Goal: Task Accomplishment & Management: Manage account settings

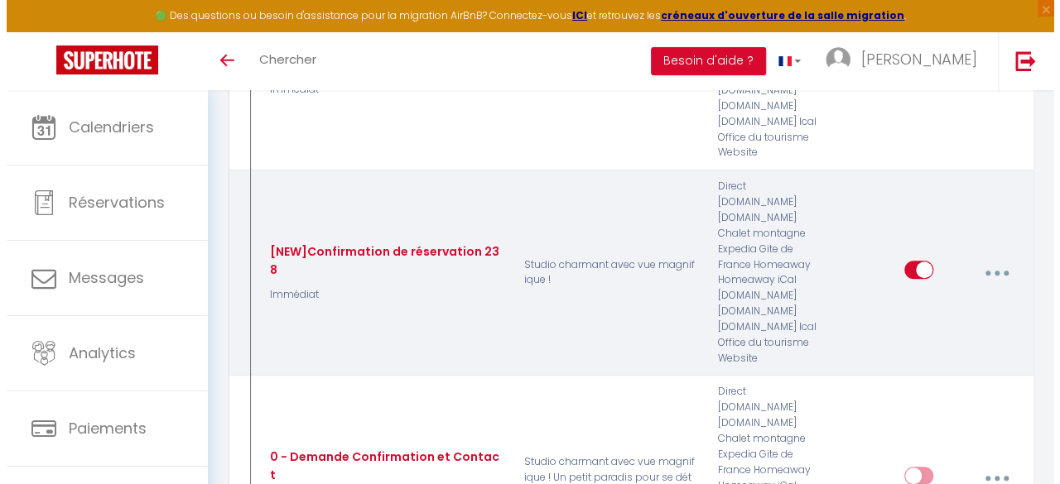
scroll to position [354, 0]
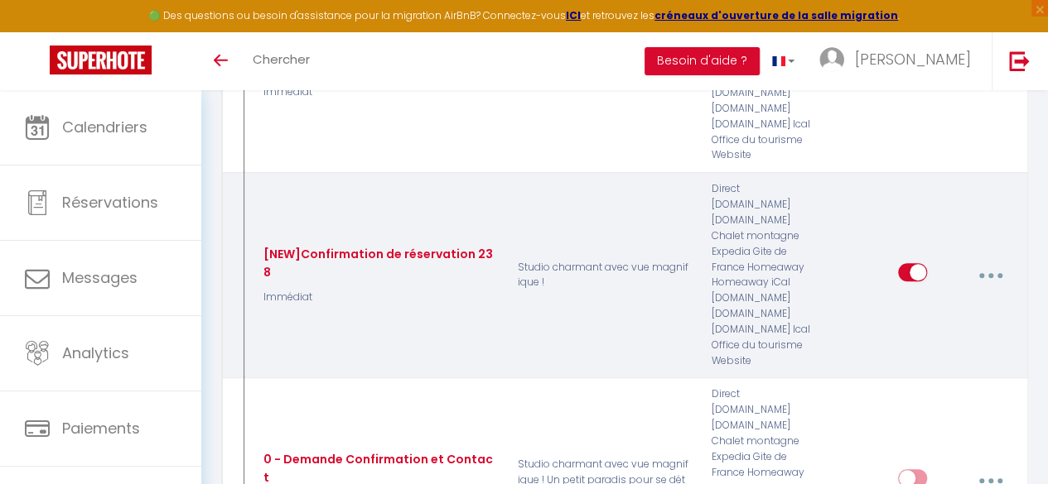
click at [996, 259] on button "button" at bounding box center [990, 274] width 44 height 31
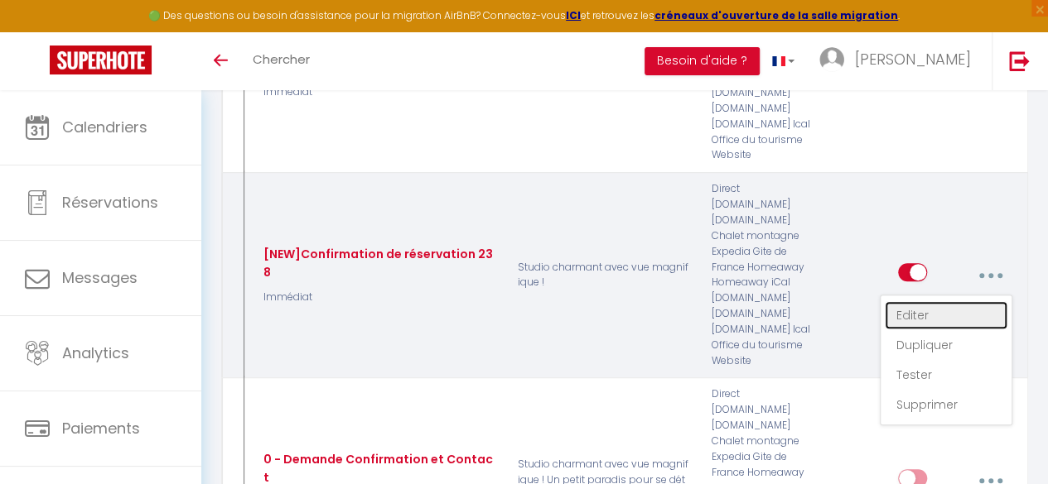
click at [932, 301] on link "Editer" at bounding box center [945, 315] width 123 height 28
type input "[NEW]Confirmation de réservation 238"
select select "Immédiat"
select select "if_booking_is_paid"
checkbox input "true"
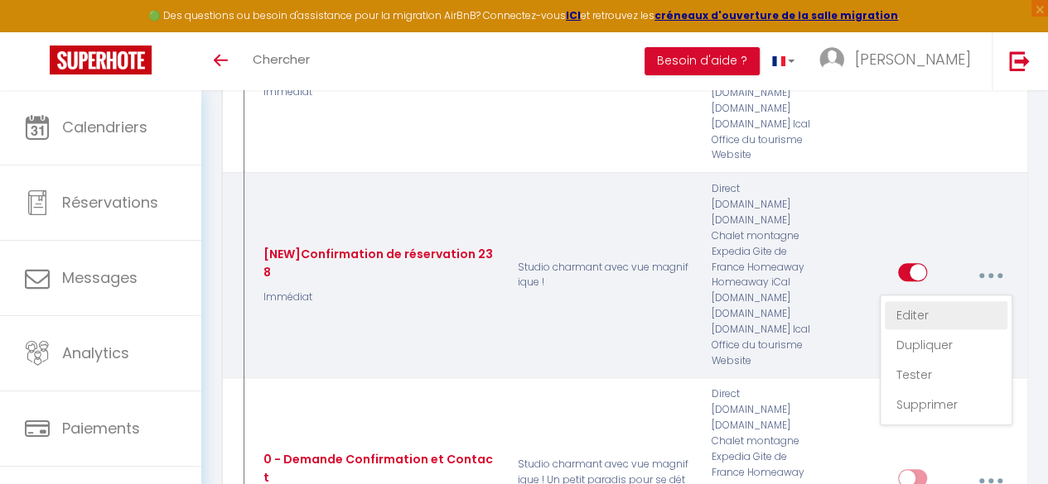
checkbox input "false"
radio input "true"
type input "Confirmation de réservation"
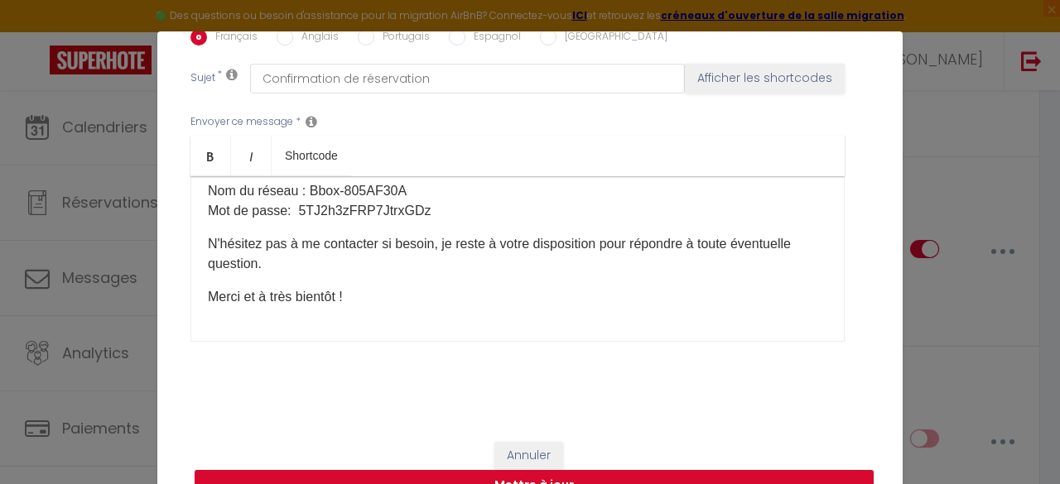
scroll to position [506, 0]
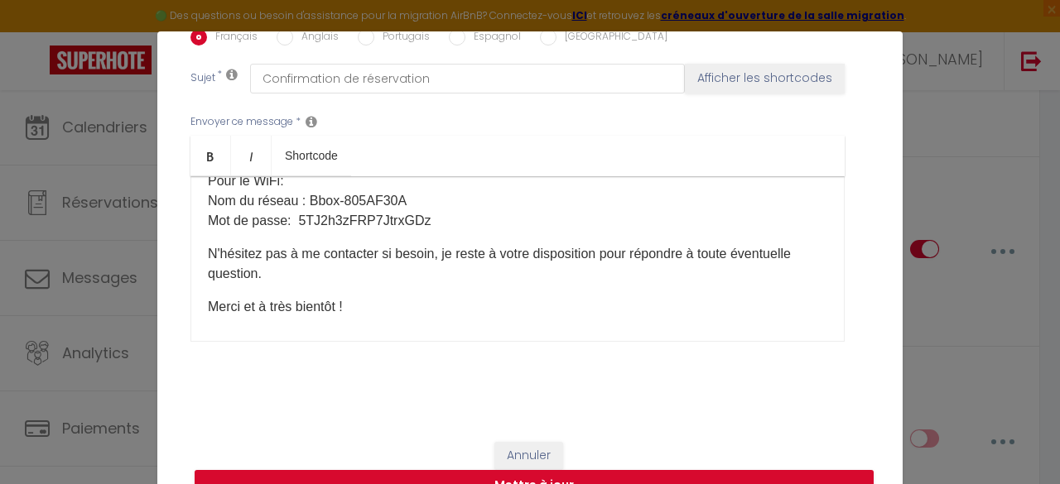
click at [173, 188] on div "Titre * [NEW]Confirmation de réservation 238 Pour cet hébergement Sélectionner …" at bounding box center [529, 29] width 745 height 793
click at [208, 195] on p "Pour le WiFi: Nom du réseau : Bbox-805AF30A​ Mot de passe: 5TJ2h3zFRP7JtrxGDz​" at bounding box center [517, 201] width 619 height 60
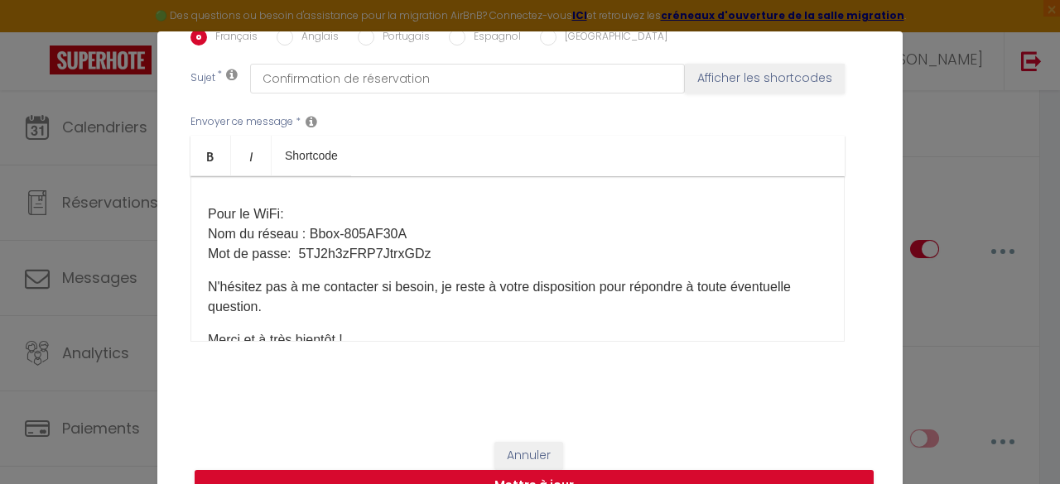
click at [237, 191] on p "​" at bounding box center [517, 181] width 619 height 20
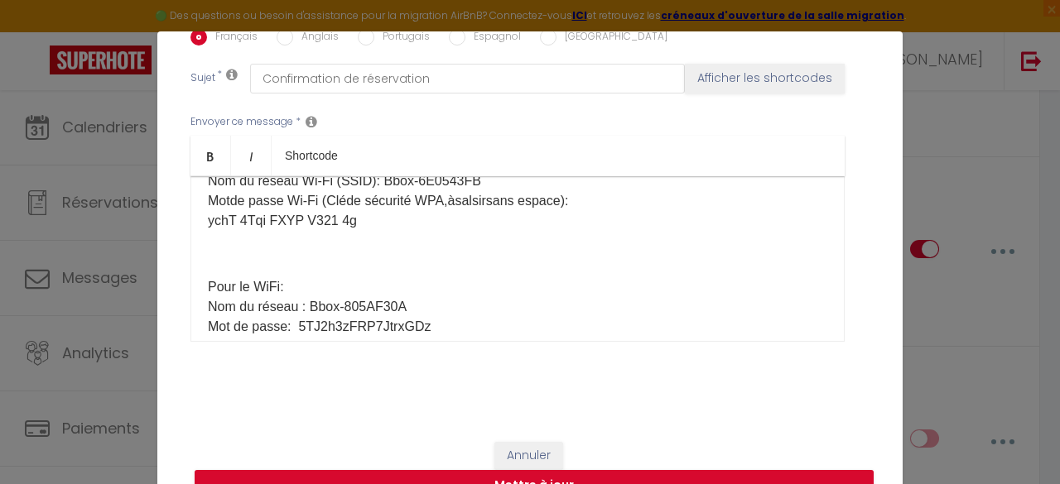
click at [221, 223] on p "Nom du réseau Wi-Fi (SSID): Bbox-6E0543FB Motde passe Wi-Fi (Cléde sécurité WPA…" at bounding box center [517, 201] width 619 height 60
click at [449, 222] on p "Nom du réseau Wi-Fi (SSID): Bbox-6E0543FB Mot de passe [SECURITY_DATA] (Cléde s…" at bounding box center [517, 201] width 619 height 60
drag, startPoint x: 437, startPoint y: 224, endPoint x: 323, endPoint y: 214, distance: 114.7
click at [323, 214] on p "Nom du réseau Wi-Fi (SSID): Bbox-6E0543FB Mot de passe [SECURITY_DATA] (Cléde s…" at bounding box center [517, 201] width 619 height 60
click at [434, 219] on p "Nom du réseau Wi-Fi (SSID): Bbox-6E0543FB Mot de passe [SECURITY_DATA] à salsir…" at bounding box center [517, 201] width 619 height 60
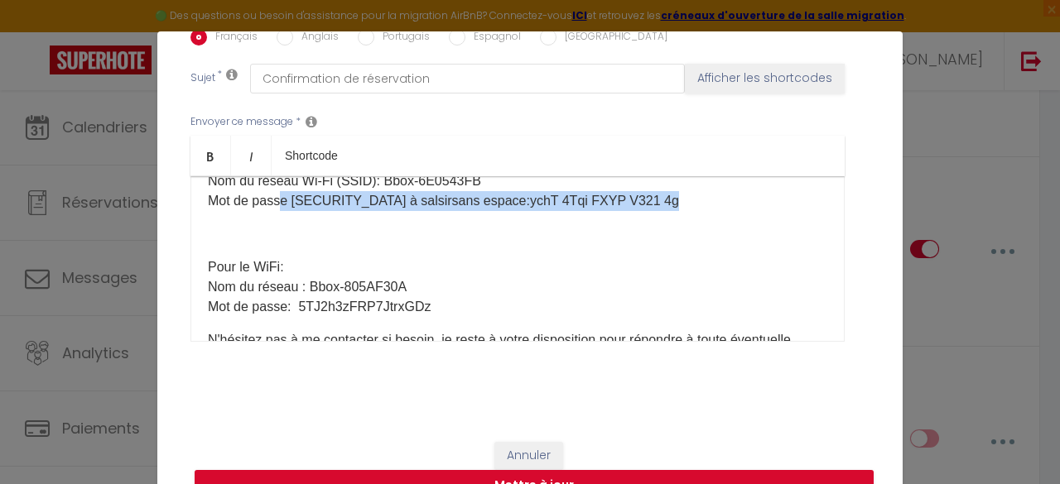
drag, startPoint x: 606, startPoint y: 218, endPoint x: 268, endPoint y: 229, distance: 338.1
click at [268, 211] on p "Nom du réseau Wi-Fi (SSID): Bbox-6E0543FB Mot de passe [SECURITY_DATA] à salsir…" at bounding box center [517, 191] width 619 height 40
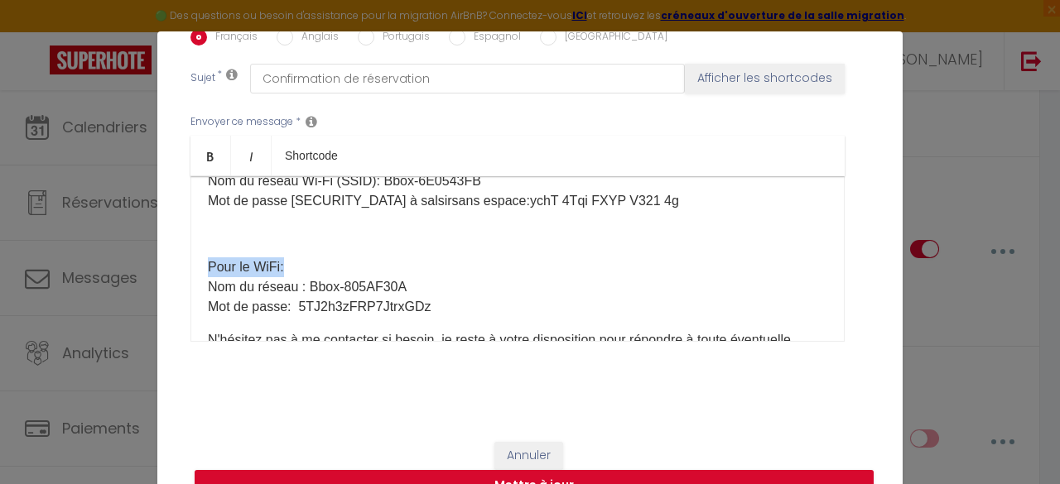
drag, startPoint x: 288, startPoint y: 285, endPoint x: 185, endPoint y: 278, distance: 103.7
click at [190, 278] on div "Bonjour [GUEST:NAME]​ Merci pour votre réservation et bienvenue à vous !!! Nous…" at bounding box center [517, 259] width 654 height 166
copy p "Pour le WiFi:"
click at [219, 190] on p "Nom du réseau Wi-Fi (SSID): Bbox-6E0543FB Mot de passe [SECURITY_DATA] à salsir…" at bounding box center [517, 191] width 619 height 40
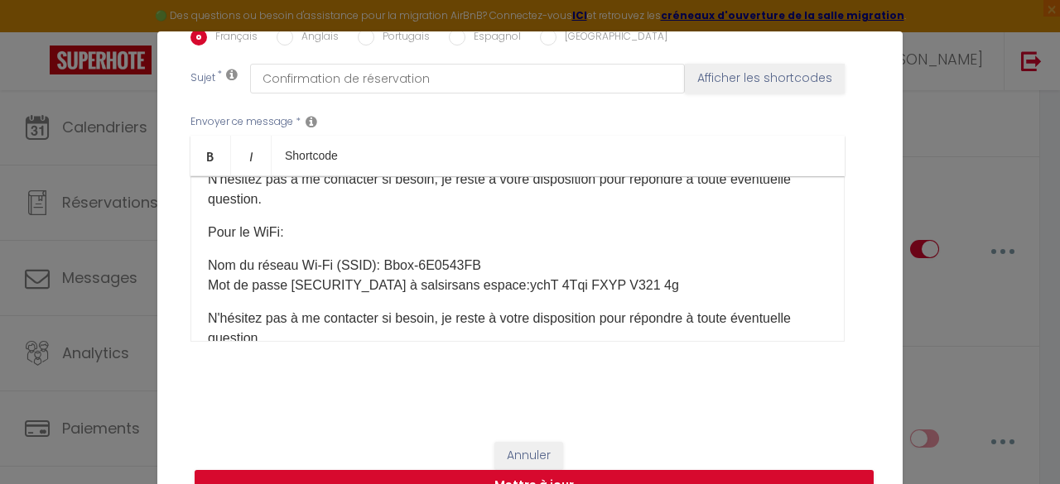
scroll to position [450, 0]
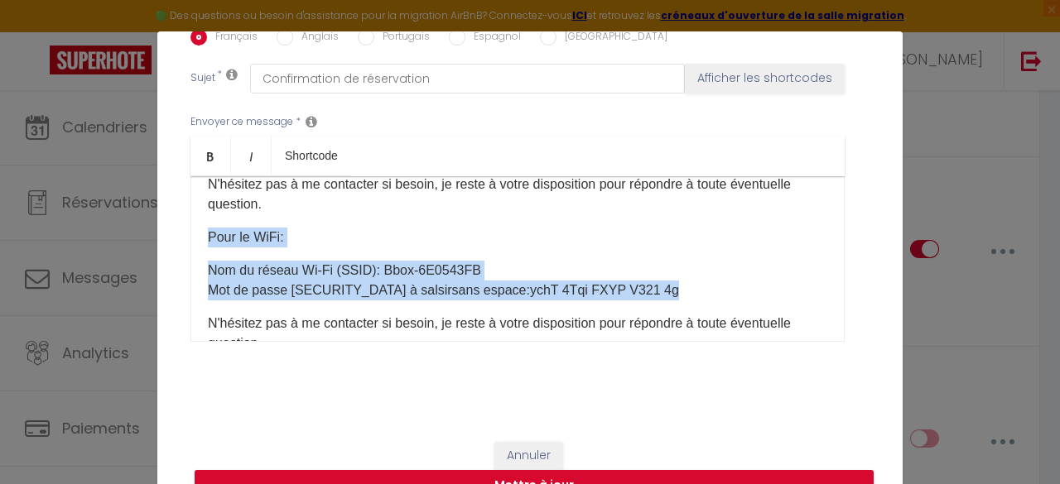
drag, startPoint x: 615, startPoint y: 309, endPoint x: 166, endPoint y: 244, distance: 454.3
click at [166, 244] on div "Titre * [NEW]Confirmation de réservation 238 Pour cet hébergement Sélectionner …" at bounding box center [529, 29] width 745 height 793
copy div "Pour le WiFi: ​ Nom du réseau Wi-Fi (SSID): Bbox-6E0543FB Mot de passe [SECURIT…"
click at [528, 473] on button "Mettre à jour" at bounding box center [534, 485] width 679 height 31
checkbox input "true"
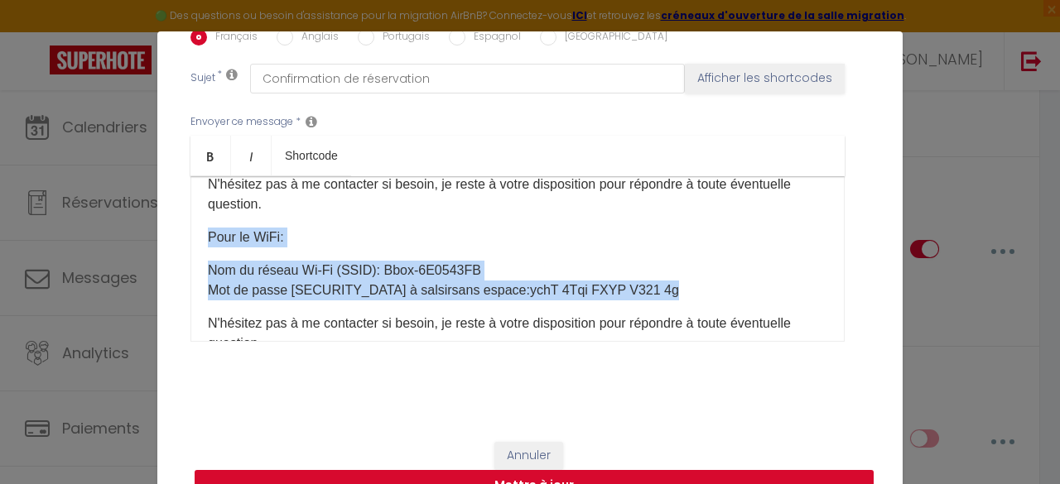
checkbox input "false"
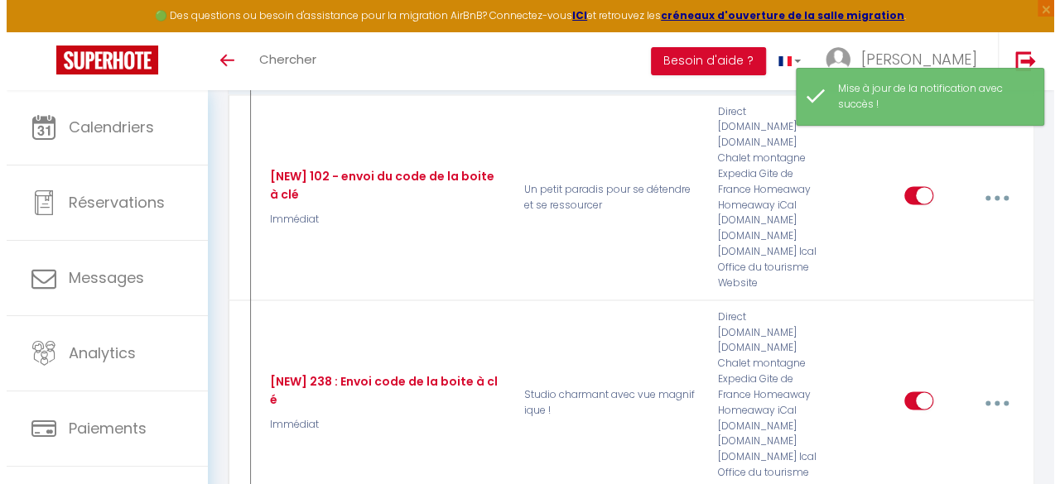
scroll to position [1098, 0]
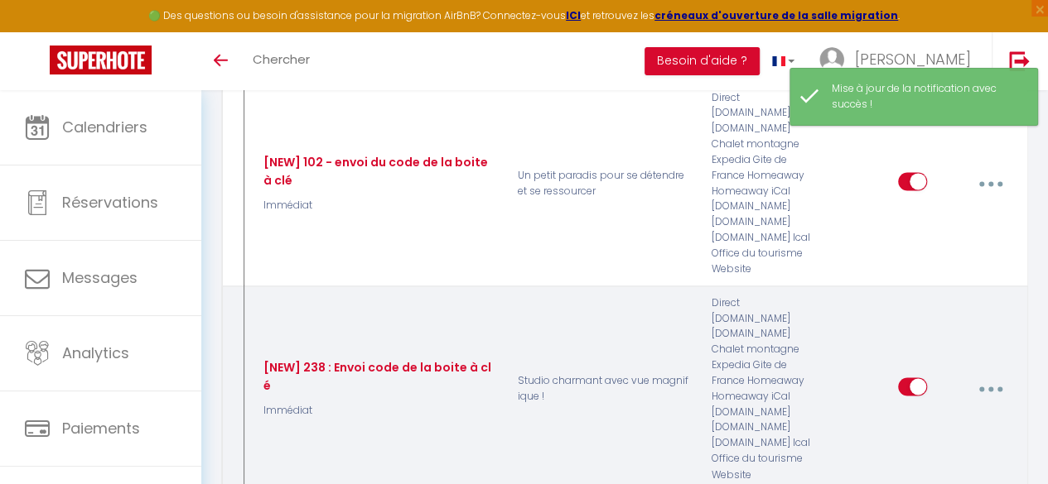
click at [986, 374] on button "button" at bounding box center [990, 389] width 44 height 31
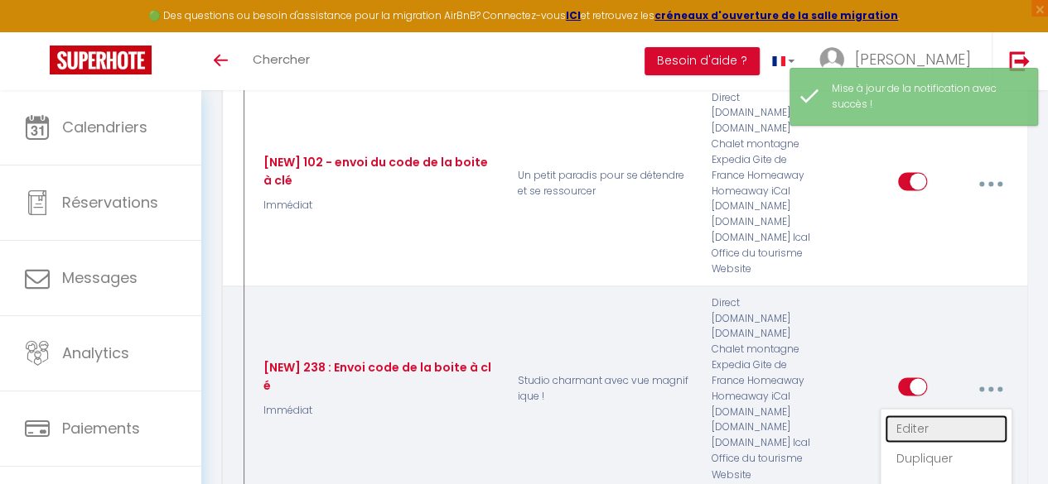
click at [971, 415] on link "Editer" at bounding box center [945, 429] width 123 height 28
type input "[NEW] 238 : Envoi code de la boite à clé"
select select "Immédiat"
select select "if_booking_is_paid"
checkbox input "true"
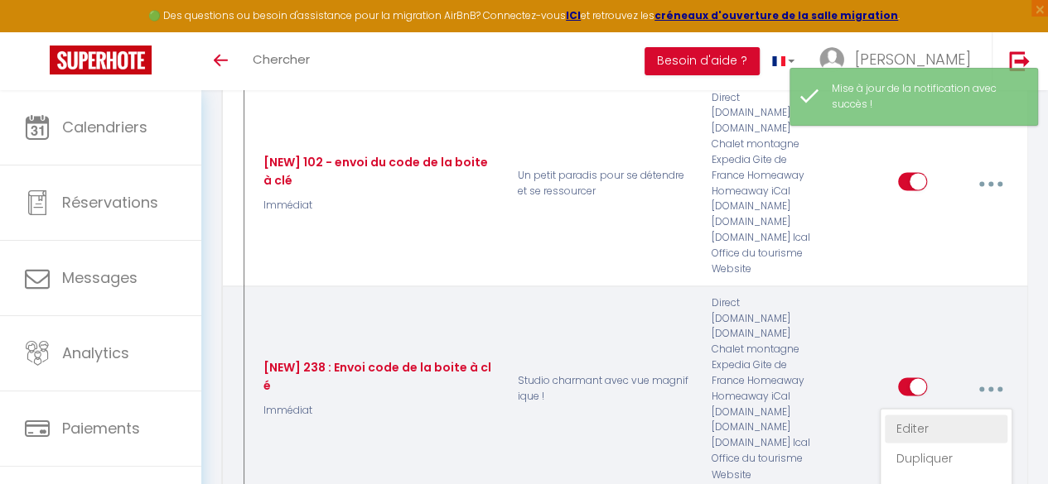
checkbox input "false"
radio input "true"
type input "Confirmation de réservation"
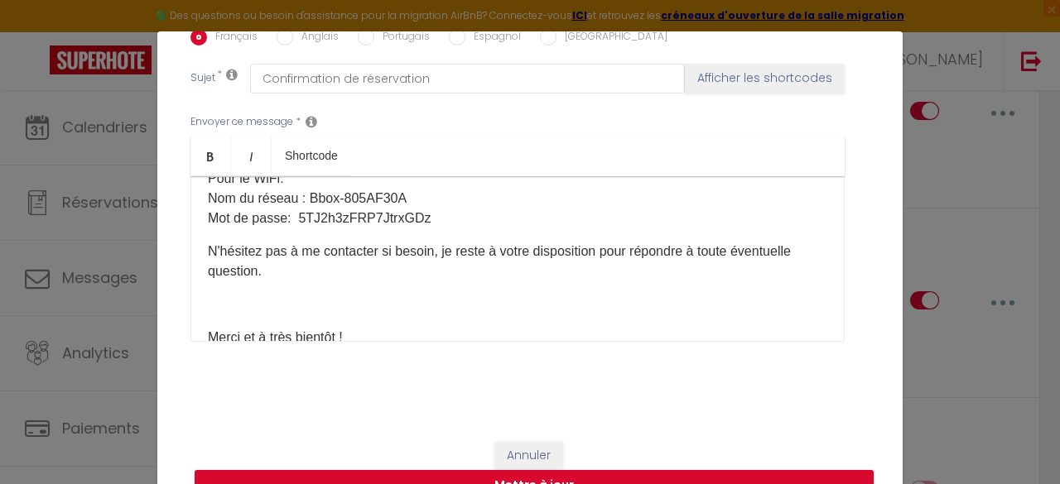
scroll to position [640, 0]
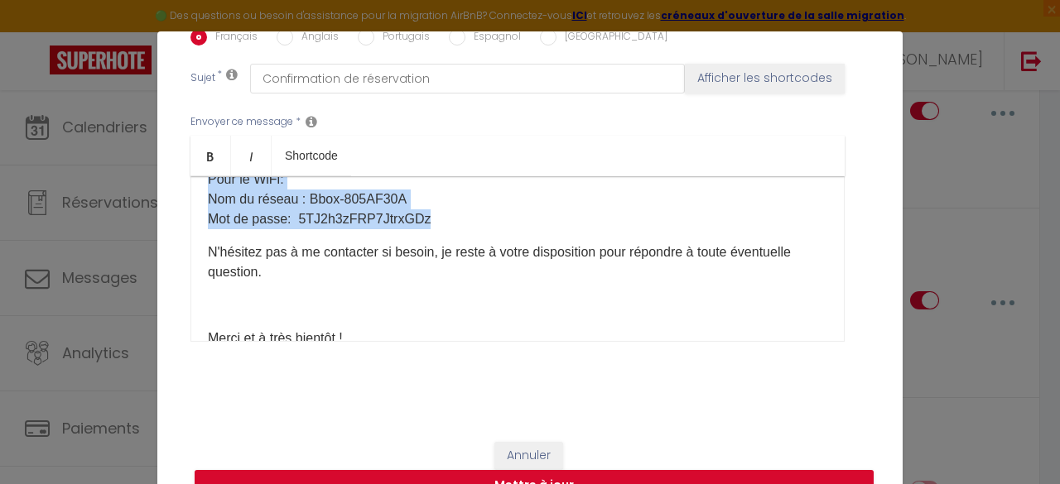
drag, startPoint x: 436, startPoint y: 237, endPoint x: 195, endPoint y: 190, distance: 245.6
click at [195, 190] on div "Bonjour [GUEST:NAME]​ Le code pour la boite à clé est [[CODE-KEY-BOX]]​ Pour ra…" at bounding box center [517, 259] width 654 height 166
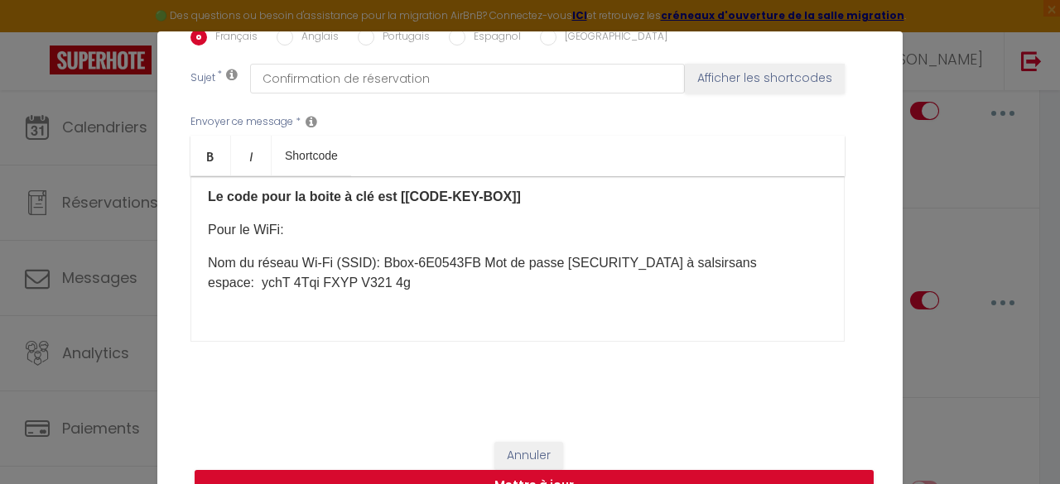
scroll to position [580, 0]
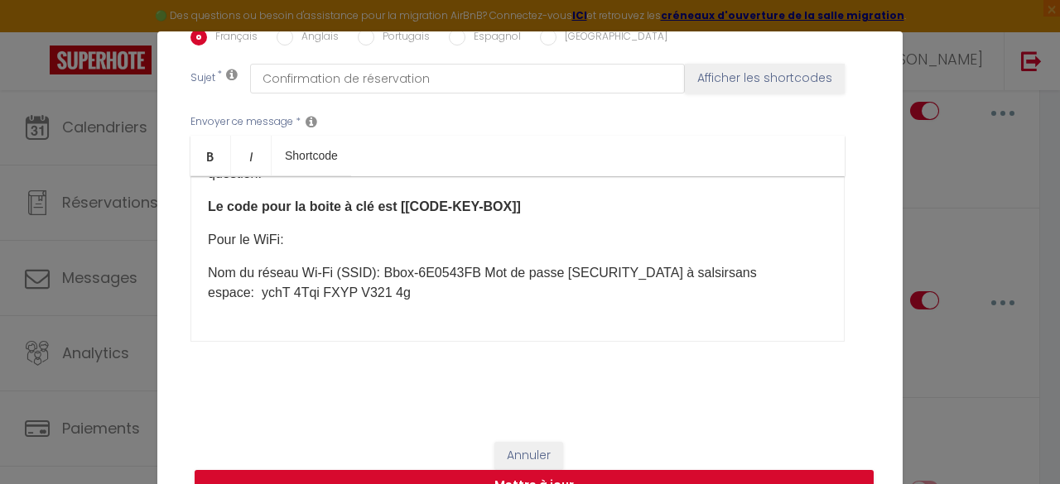
click at [469, 291] on p "Nom du réseau Wi-Fi (SSID): Bbox-6E0543FB Mot de passe [SECURITY_DATA] à salsir…" at bounding box center [517, 283] width 619 height 40
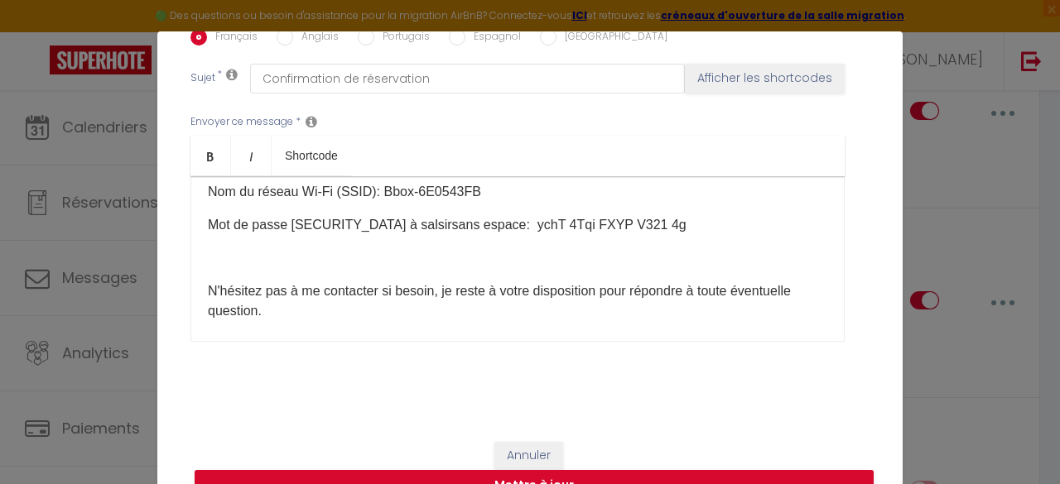
scroll to position [675, 0]
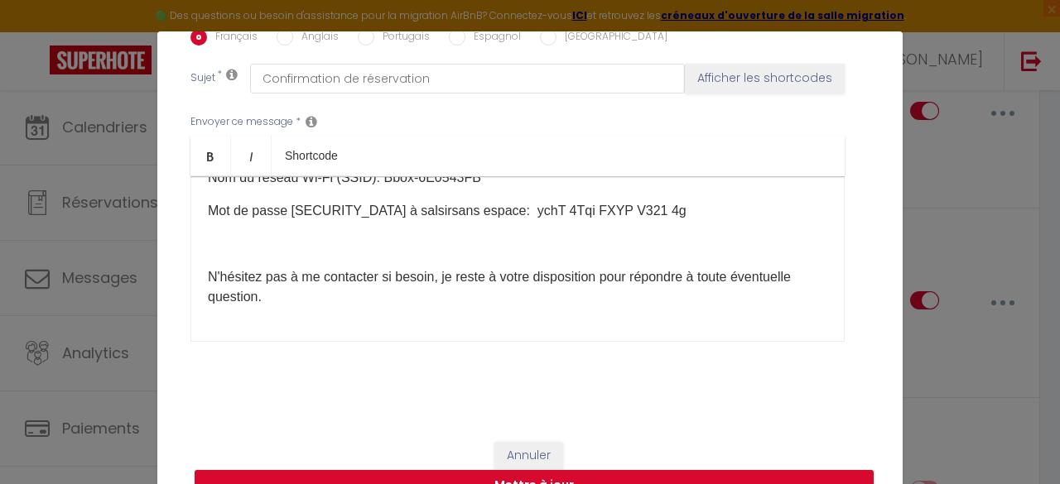
click at [353, 221] on p "Mot de passe [SECURITY_DATA] à salsirsans espace: ychT 4Tqi FXYP V321 4g" at bounding box center [517, 211] width 619 height 20
click at [356, 221] on p "Mot de passe [SECURITY_DATA] à salsirsans espace: ychT 4Tqi FXYP V321 4g" at bounding box center [517, 211] width 619 height 20
click at [347, 221] on p "Mot de passe [SECURITY_DATA] à salsir sans espace: ychT 4Tqi FXYP V321 4g" at bounding box center [517, 211] width 619 height 20
click at [430, 221] on p "Mot de passe [SECURITY_DATA] à saisir sans espace: ychT 4Tqi FXYP V321 4g" at bounding box center [517, 211] width 619 height 20
click at [533, 221] on p "Mot de passe [SECURITY_DATA] à saisir sans espaces: ychT 4Tqi FXYP V321 4g" at bounding box center [517, 211] width 619 height 20
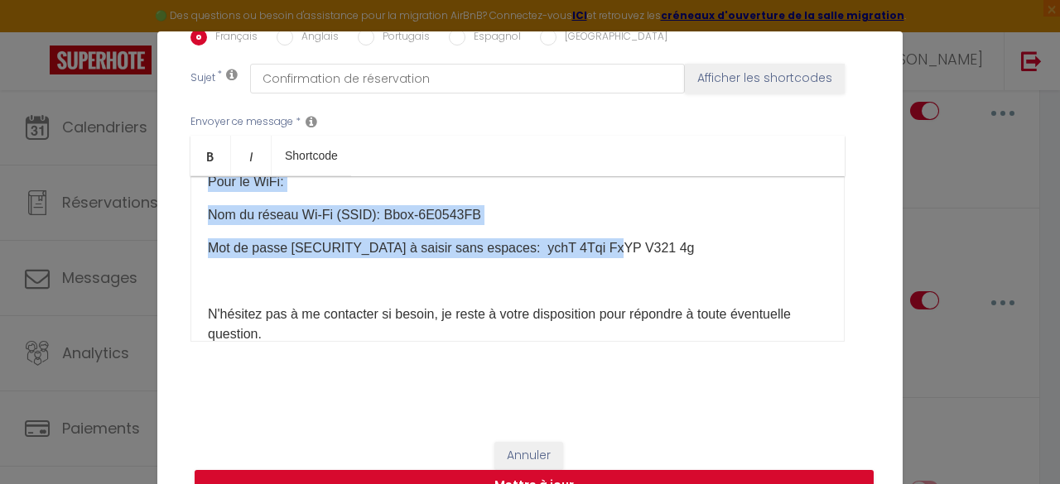
scroll to position [634, 0]
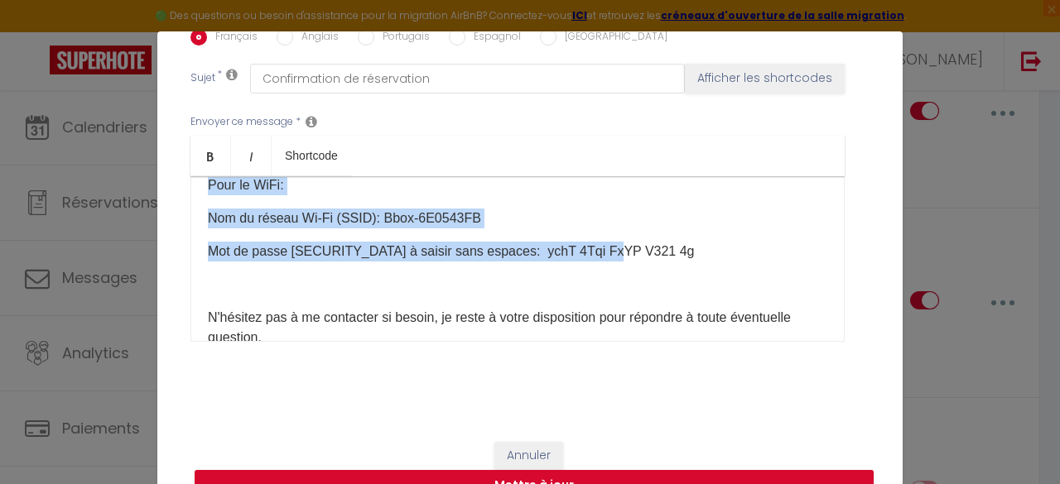
drag, startPoint x: 615, startPoint y: 229, endPoint x: 195, endPoint y: 205, distance: 420.6
click at [195, 205] on div "Bonjour [GUEST:NAME]​ Le code pour la boite à clé est [[CODE-KEY-BOX]]​ Pour ra…" at bounding box center [517, 259] width 654 height 166
copy div "Pour le WiFi:​ Nom du réseau Wi-Fi (SSID): Bbox-6E0543FB Mot de passe [SECURITY…"
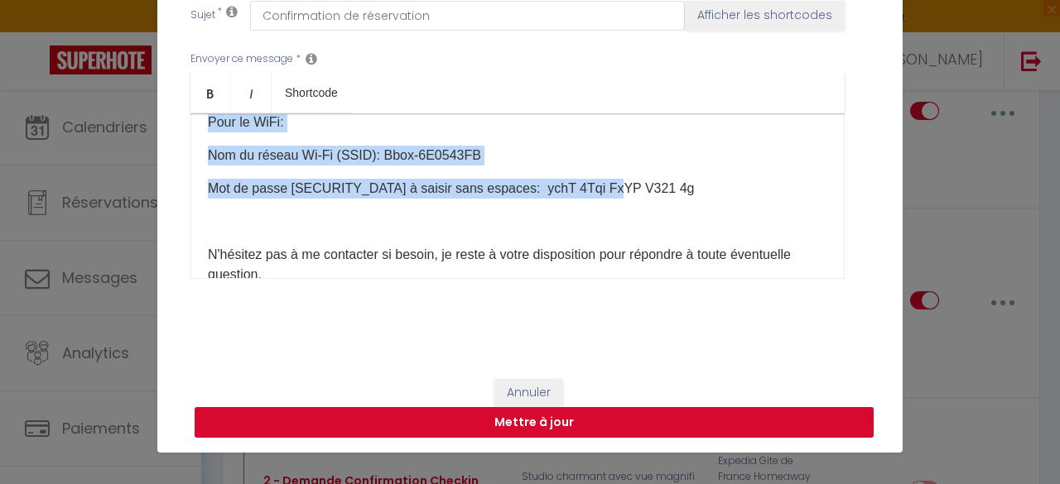
click at [573, 422] on button "Mettre à jour" at bounding box center [534, 422] width 679 height 31
checkbox input "true"
checkbox input "false"
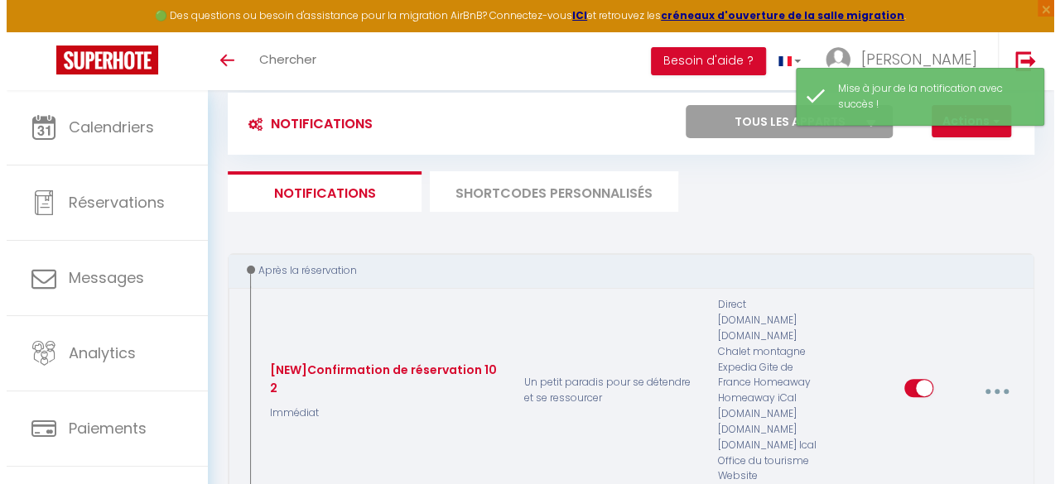
scroll to position [36, 0]
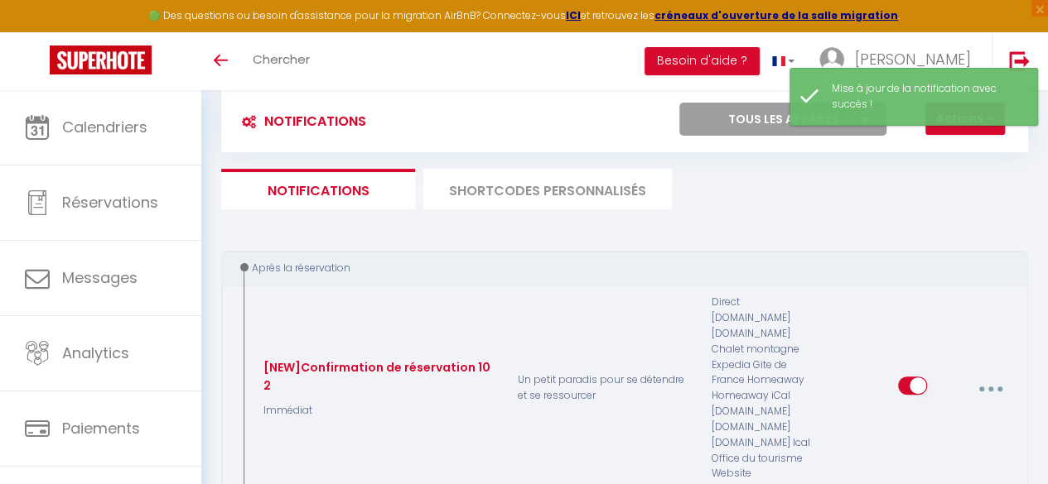
click at [983, 375] on button "button" at bounding box center [990, 388] width 44 height 31
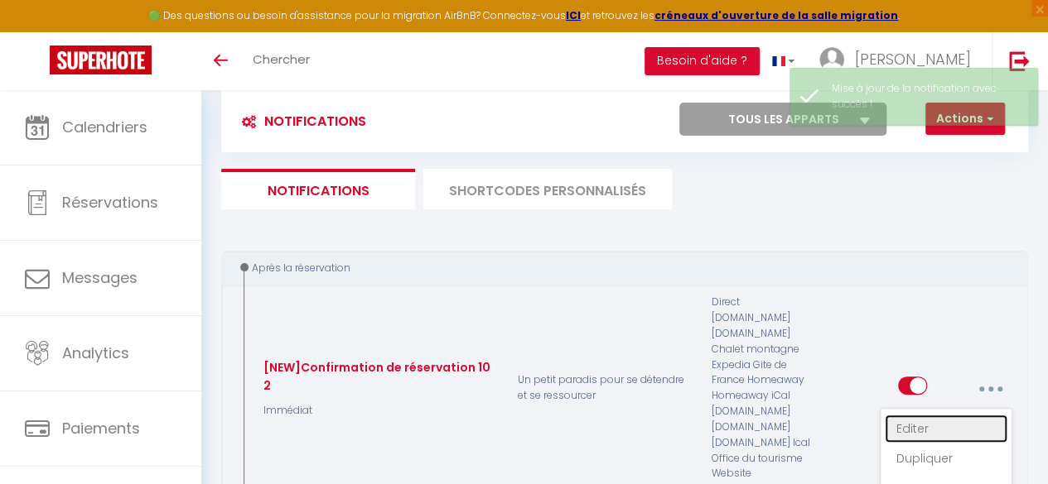
click at [927, 417] on link "Editer" at bounding box center [945, 429] width 123 height 28
type input "[NEW]Confirmation de réservation 102"
select select "Immédiat"
select select "if_booking_is_paid"
checkbox input "true"
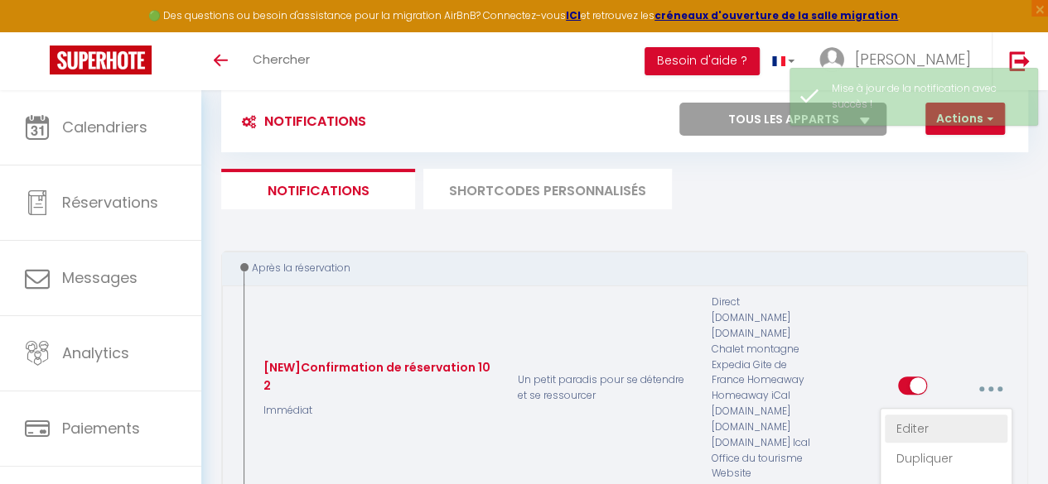
checkbox input "false"
radio input "true"
type input "Confirmation de réservation"
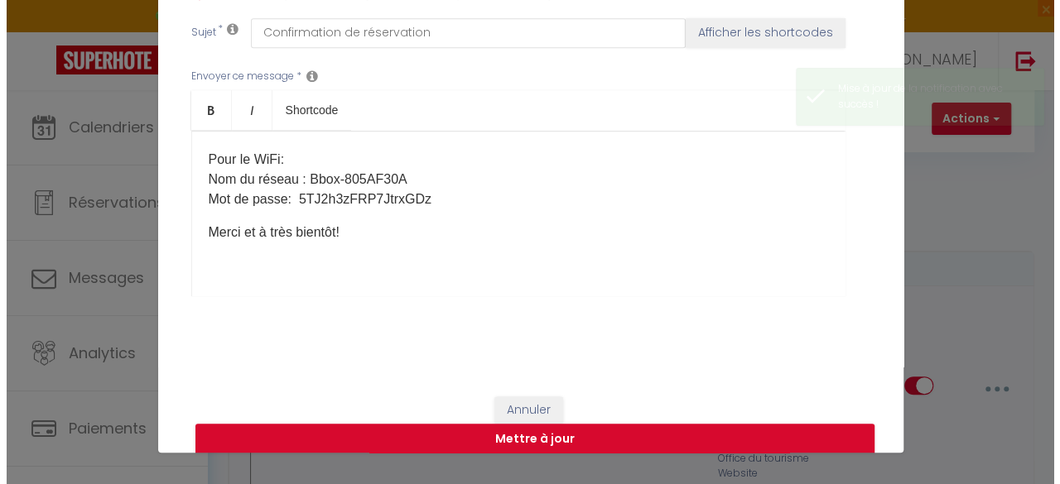
scroll to position [448, 0]
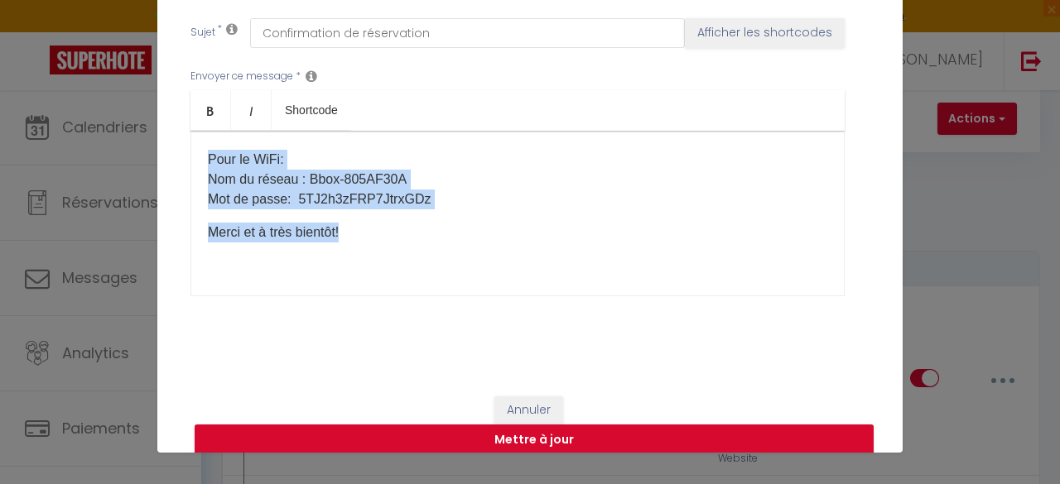
drag, startPoint x: 433, startPoint y: 219, endPoint x: 184, endPoint y: 166, distance: 254.9
click at [190, 166] on div "Bonjour [GUEST:NAME]​, Merci pour votre réservation et bienvenue à vous dans "[…" at bounding box center [517, 214] width 654 height 166
drag, startPoint x: 422, startPoint y: 199, endPoint x: 188, endPoint y: 157, distance: 238.1
click at [190, 157] on div "Bonjour [GUEST:NAME]​, Merci pour votre réservation et bienvenue à vous dans "[…" at bounding box center [517, 214] width 654 height 166
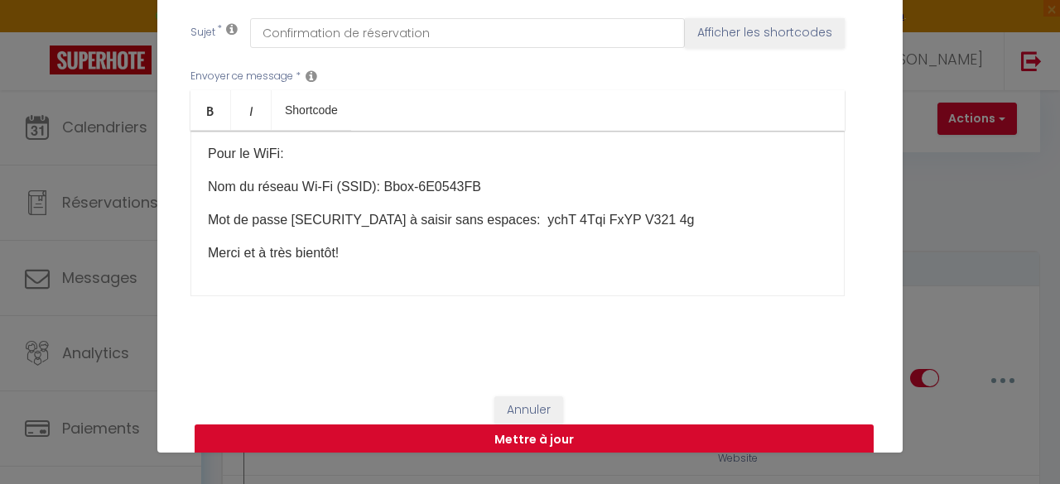
click at [502, 427] on button "Mettre à jour" at bounding box center [534, 440] width 679 height 31
checkbox input "true"
checkbox input "false"
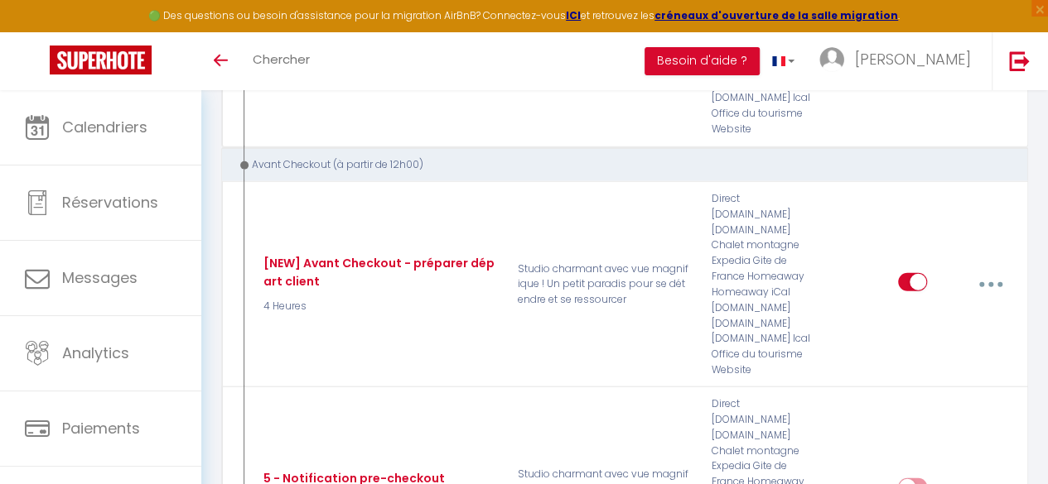
scroll to position [2096, 0]
